Goal: Use online tool/utility: Utilize a website feature to perform a specific function

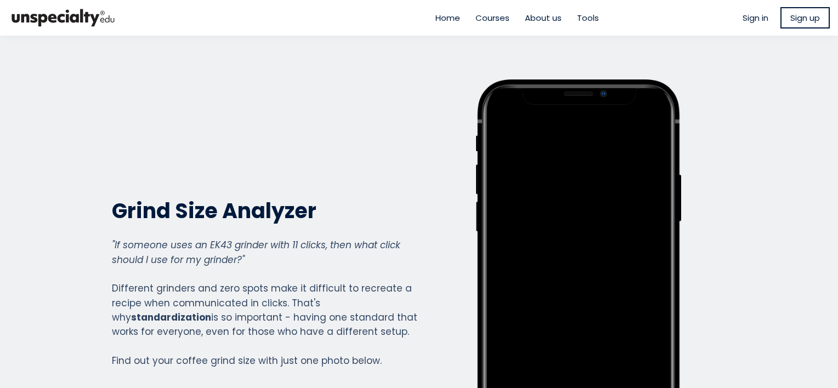
scroll to position [793, 439]
click at [61, 199] on section "Grind Size Analyzer Grind Size Analyzer "If someone uses an EK43 grinder with 1…" at bounding box center [419, 283] width 838 height 494
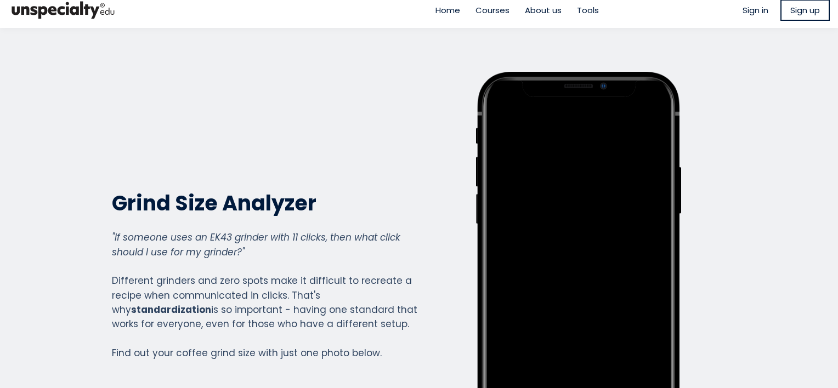
scroll to position [0, 0]
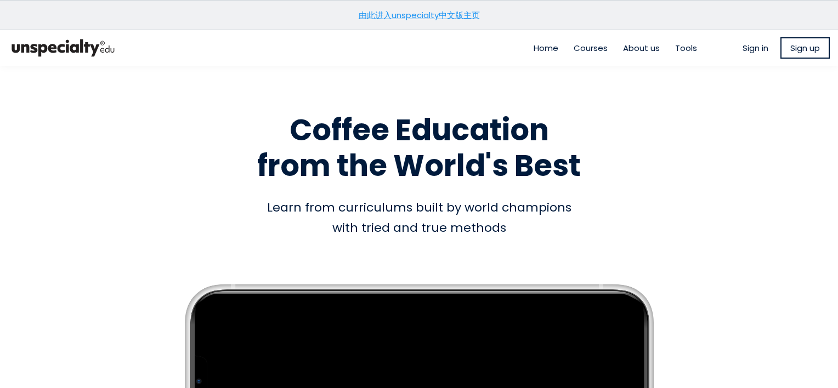
click at [466, 14] on link "由此进入unspecialty中文版主页" at bounding box center [419, 15] width 121 height 12
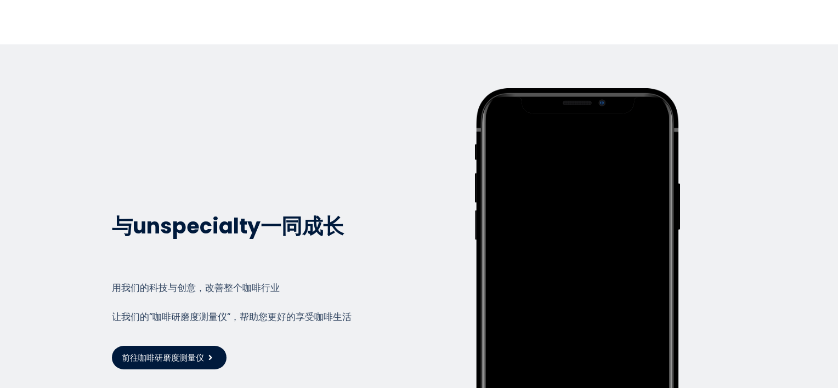
scroll to position [2400, 0]
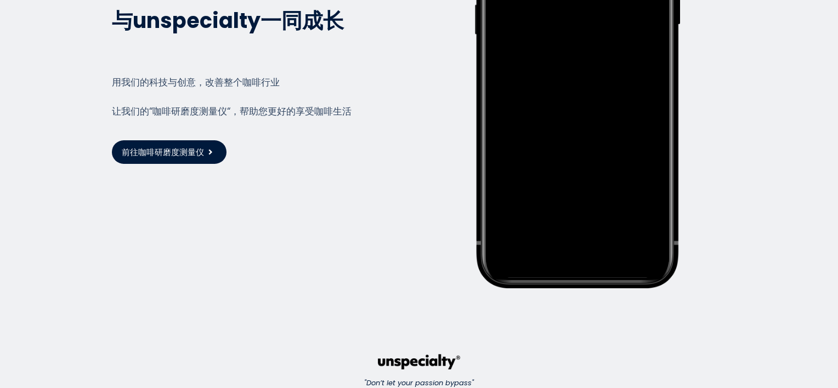
click at [178, 146] on span "前往咖啡研磨度测量仪" at bounding box center [163, 152] width 82 height 13
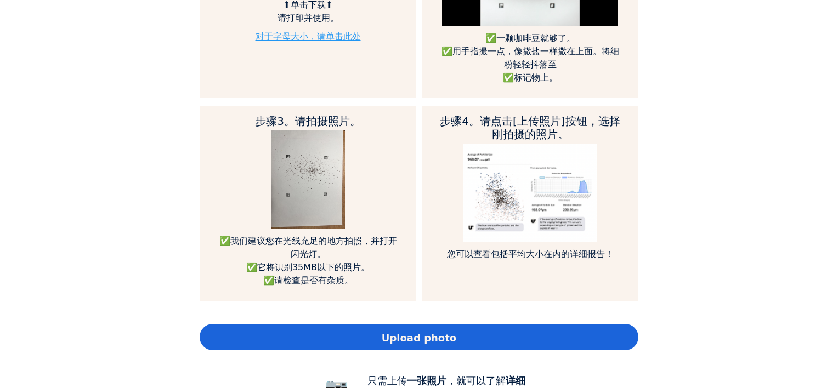
scroll to position [713, 0]
